Goal: Use online tool/utility: Utilize a website feature to perform a specific function

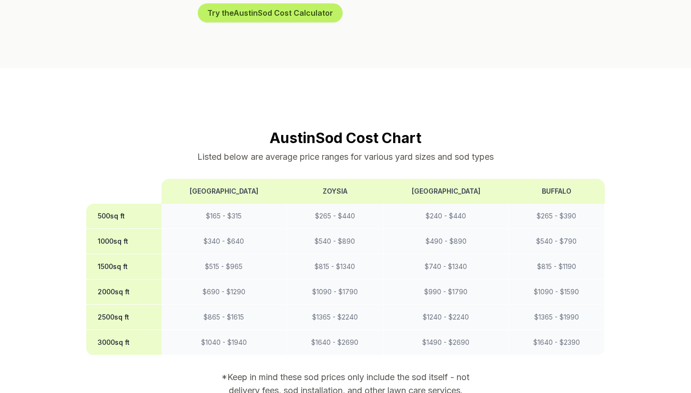
scroll to position [508, 0]
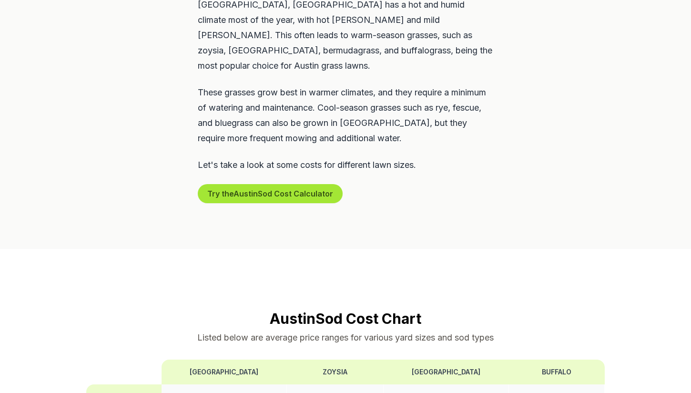
click at [239, 184] on button "Try the Austin Sod Cost Calculator" at bounding box center [270, 193] width 145 height 19
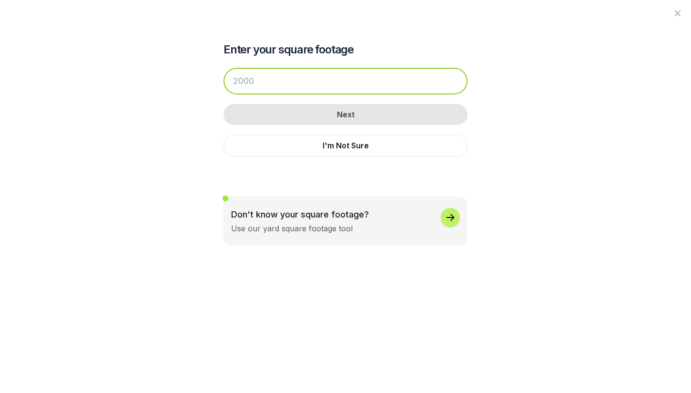
click at [280, 83] on input "number" at bounding box center [346, 81] width 244 height 27
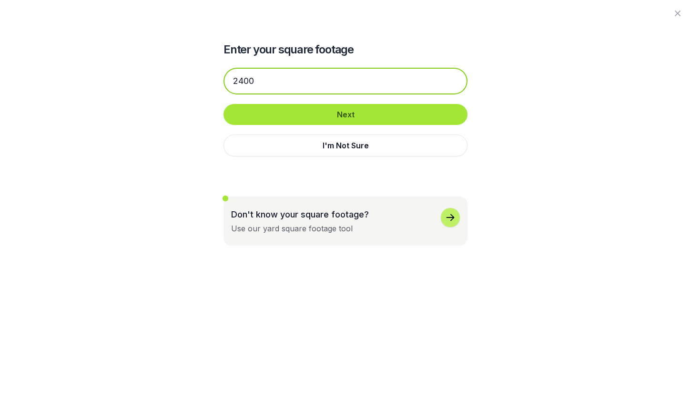
type input "2400"
click at [314, 113] on button "Next" at bounding box center [346, 114] width 244 height 21
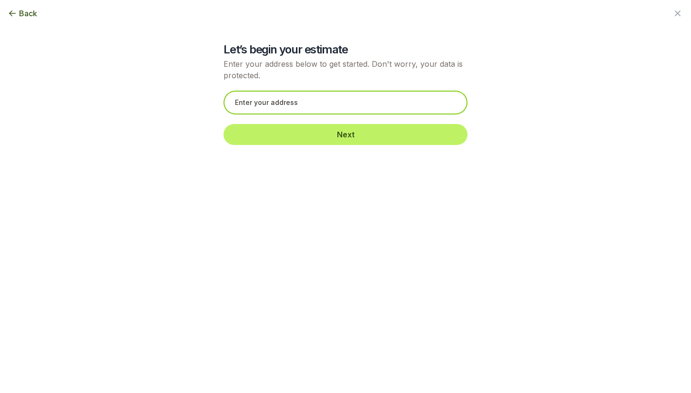
click at [307, 106] on input "text" at bounding box center [346, 103] width 244 height 24
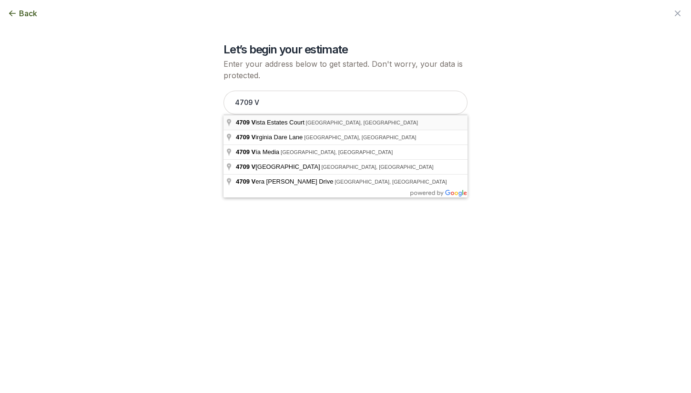
type input "[STREET_ADDRESS]"
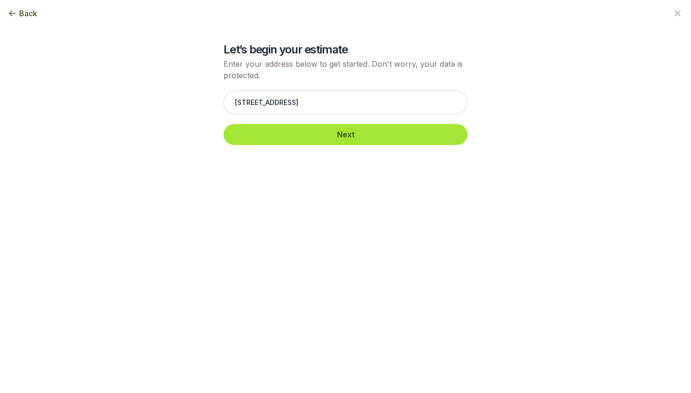
click at [311, 134] on button "Next" at bounding box center [346, 134] width 244 height 21
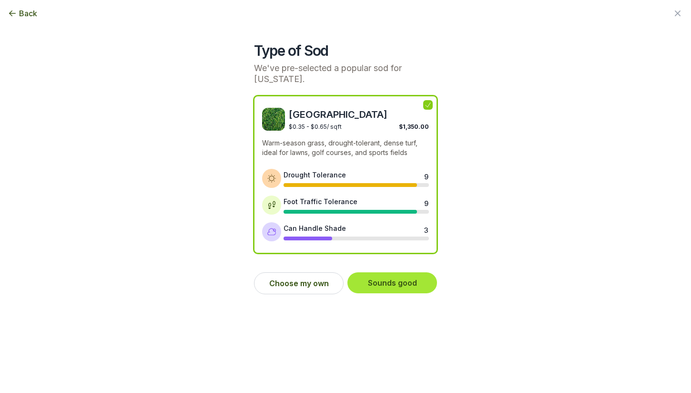
click at [381, 272] on button "Sounds good" at bounding box center [393, 282] width 90 height 21
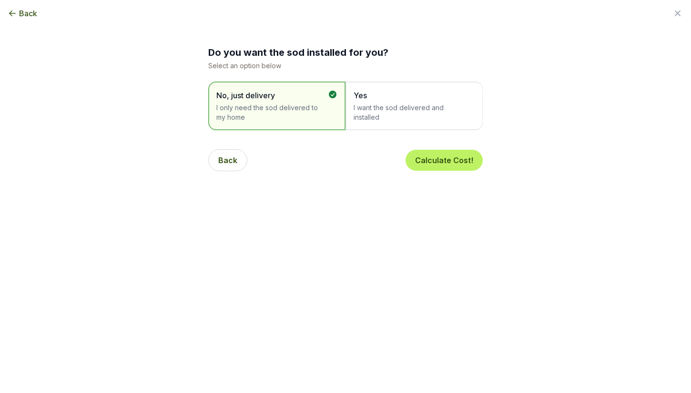
click at [391, 93] on span "Yes" at bounding box center [410, 95] width 112 height 11
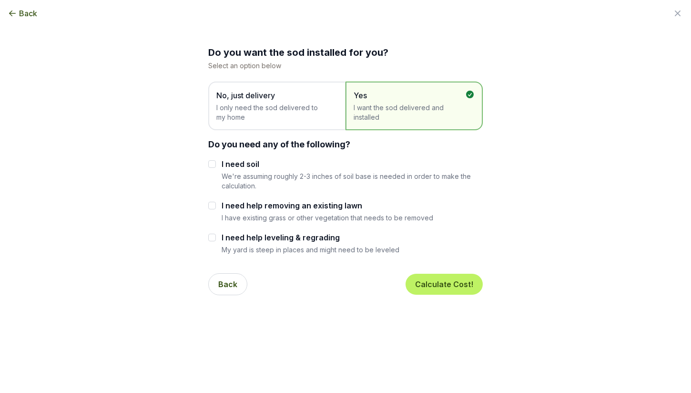
click at [212, 164] on input "I need soil" at bounding box center [212, 164] width 8 height 8
checkbox input "true"
click at [444, 279] on button "Calculate Cost!" at bounding box center [444, 284] width 77 height 21
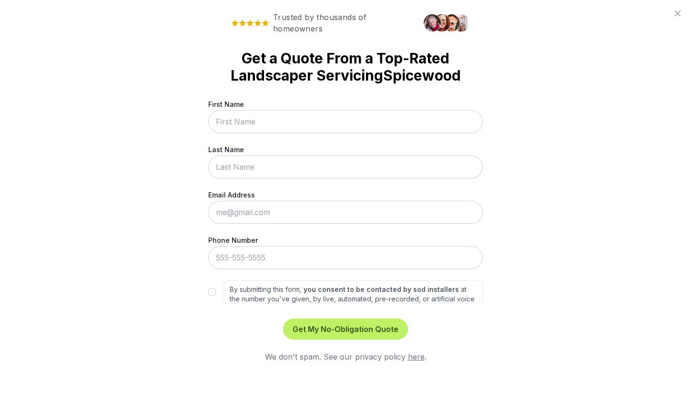
click at [151, 166] on div "Trusted by thousands of homeowners Get a Quote From a Top-Rated Landscaper Serv…" at bounding box center [345, 196] width 691 height 393
